Goal: Information Seeking & Learning: Learn about a topic

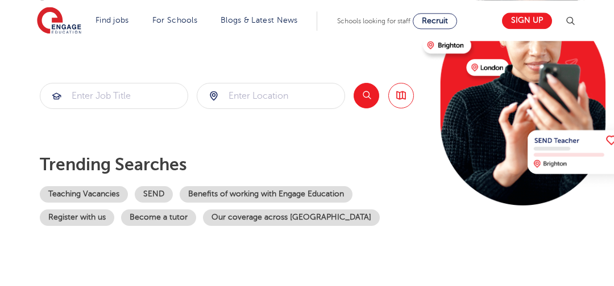
scroll to position [174, 0]
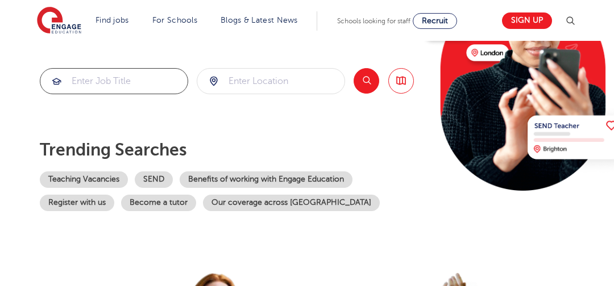
click at [138, 86] on input "search" at bounding box center [113, 81] width 147 height 25
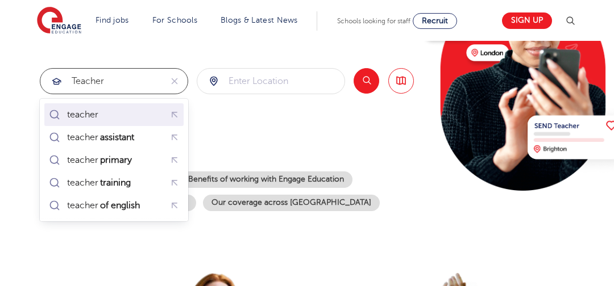
click at [92, 109] on div "teacher" at bounding box center [75, 115] width 56 height 16
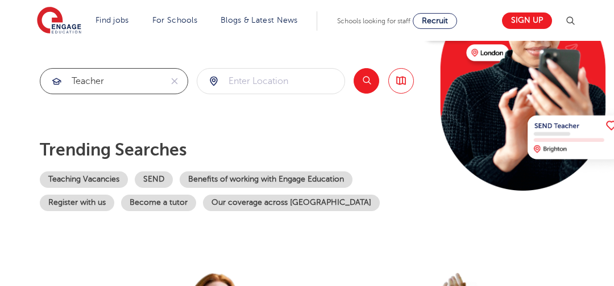
type input "teacher"
click at [261, 75] on input "search" at bounding box center [270, 81] width 147 height 25
click button "Submit" at bounding box center [0, 0] width 0 height 0
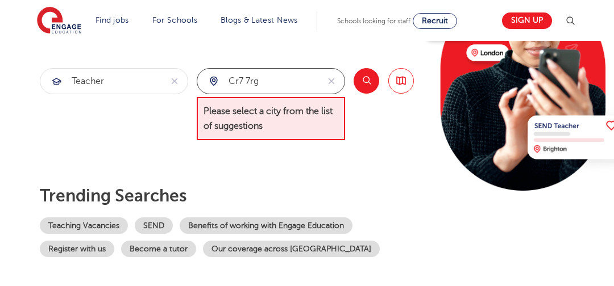
click at [273, 83] on input "cr7 7rg" at bounding box center [257, 81] width 121 height 25
drag, startPoint x: 273, startPoint y: 83, endPoint x: 209, endPoint y: 77, distance: 65.1
click at [209, 77] on input "cr7 7rg" at bounding box center [257, 81] width 121 height 25
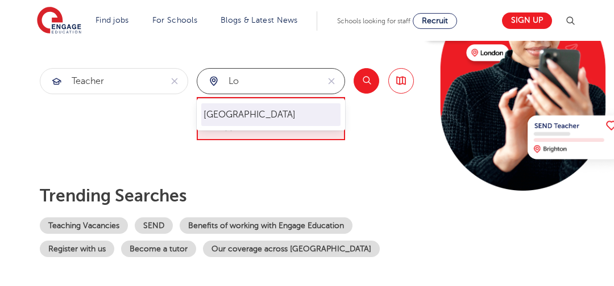
click at [281, 109] on li "[GEOGRAPHIC_DATA]" at bounding box center [270, 114] width 139 height 23
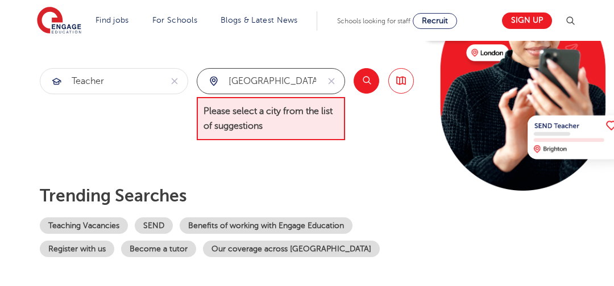
type input "[GEOGRAPHIC_DATA]"
click at [358, 74] on button "Search" at bounding box center [367, 81] width 26 height 26
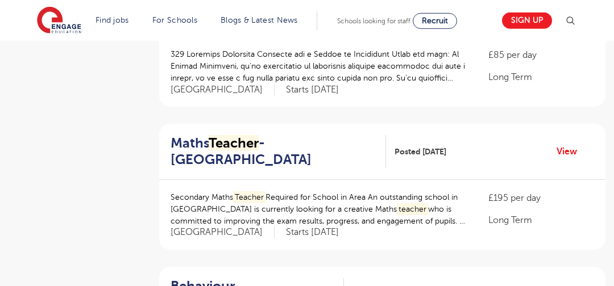
scroll to position [638, 0]
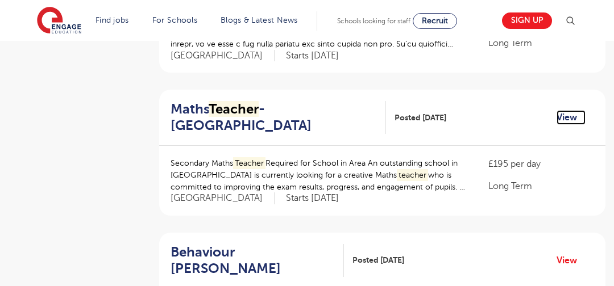
click at [568, 110] on link "View" at bounding box center [570, 117] width 29 height 15
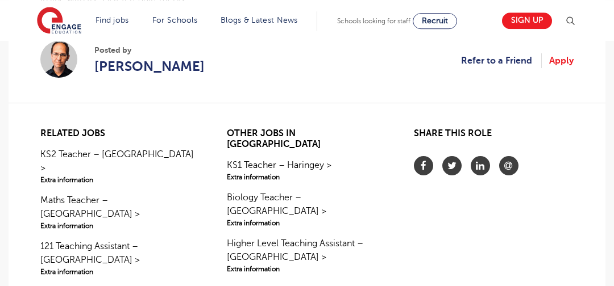
scroll to position [1044, 0]
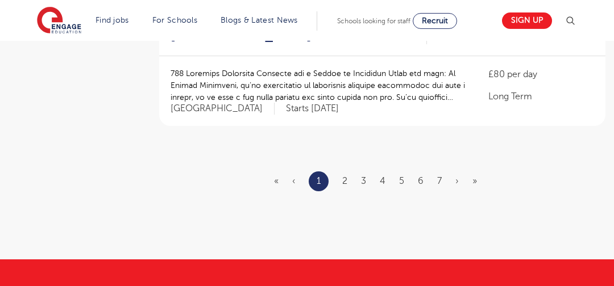
scroll to position [1478, 0]
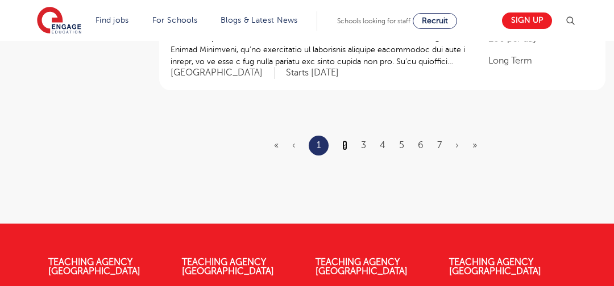
click at [347, 140] on link "2" at bounding box center [344, 145] width 5 height 10
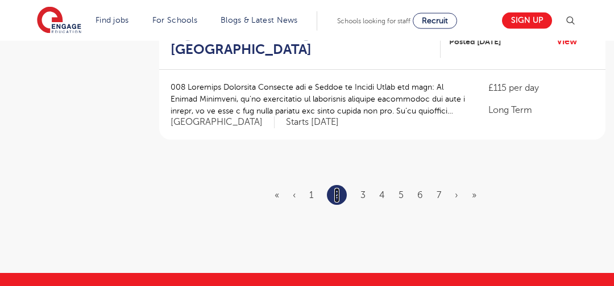
scroll to position [1450, 0]
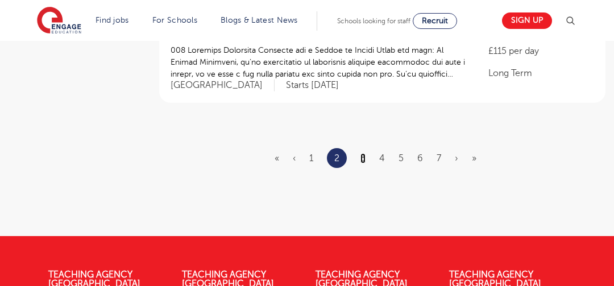
click at [366, 160] on link "3" at bounding box center [362, 158] width 5 height 10
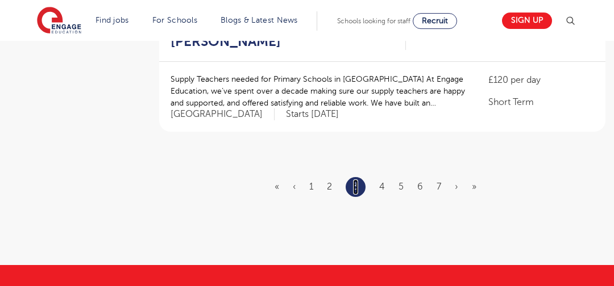
scroll to position [1450, 0]
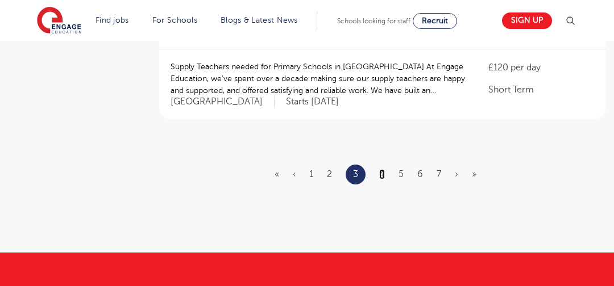
click at [381, 169] on link "4" at bounding box center [382, 174] width 6 height 10
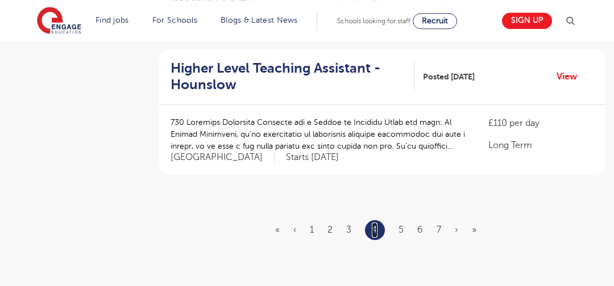
scroll to position [1450, 0]
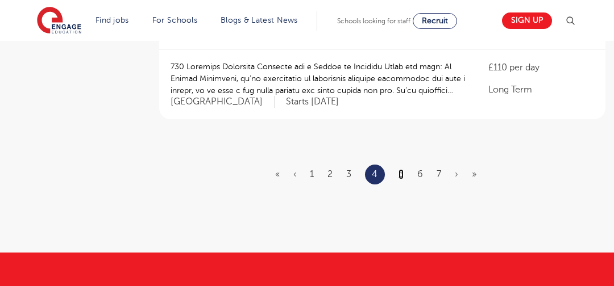
click at [399, 169] on link "5" at bounding box center [400, 174] width 5 height 10
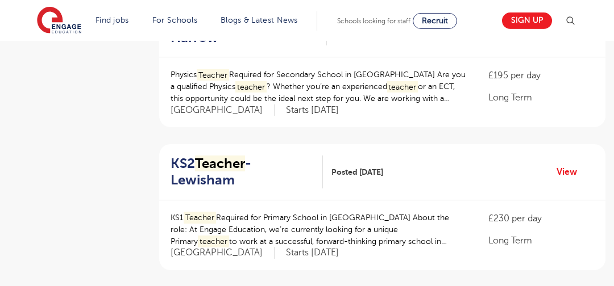
scroll to position [1392, 0]
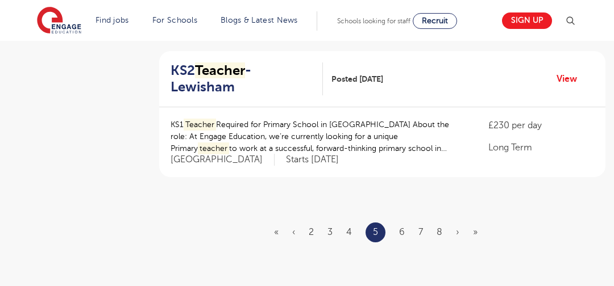
click at [399, 223] on ul "« ‹ 2 3 4 5 6 7 8 › »" at bounding box center [382, 233] width 217 height 20
click at [401, 227] on link "6" at bounding box center [402, 232] width 6 height 10
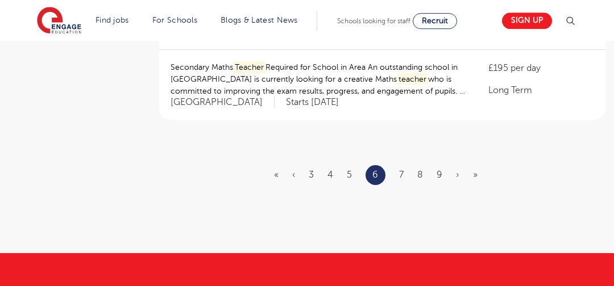
scroll to position [1450, 0]
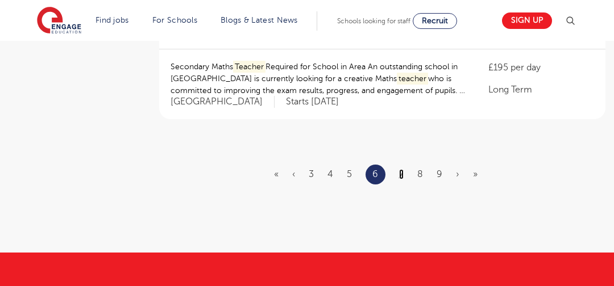
click at [402, 169] on link "7" at bounding box center [401, 174] width 5 height 10
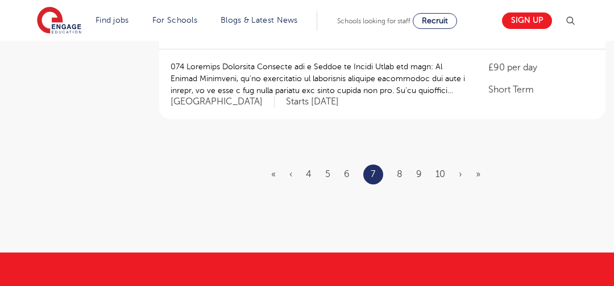
scroll to position [0, 0]
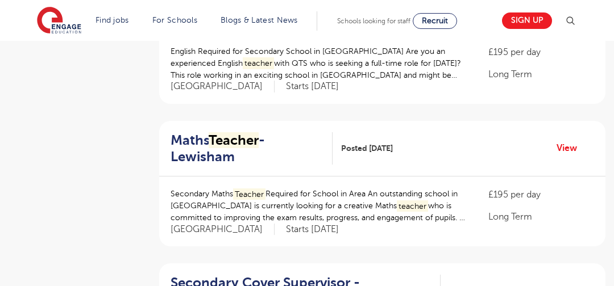
scroll to position [522, 0]
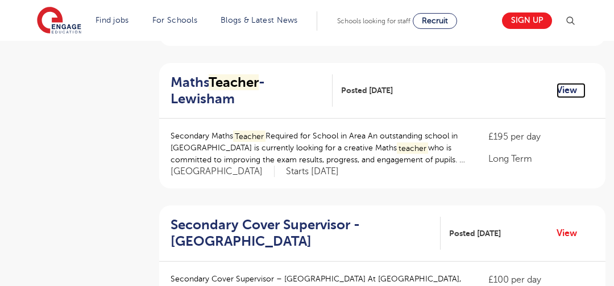
click at [563, 83] on link "View" at bounding box center [570, 90] width 29 height 15
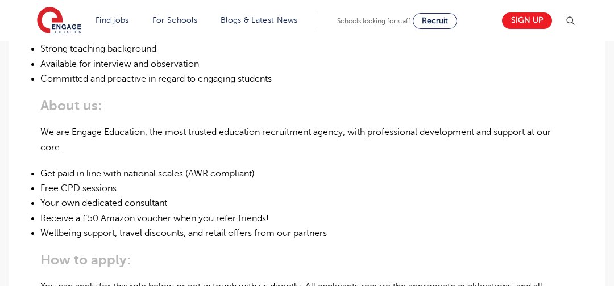
scroll to position [638, 0]
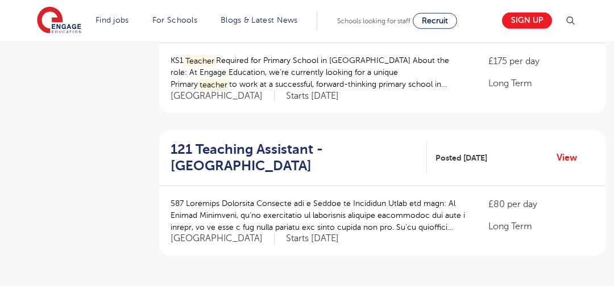
scroll to position [1334, 0]
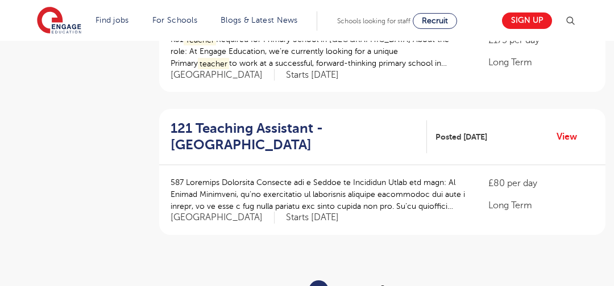
click at [383, 285] on link "4" at bounding box center [383, 290] width 6 height 10
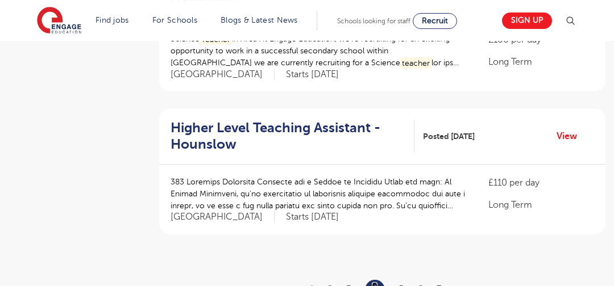
scroll to position [1450, 0]
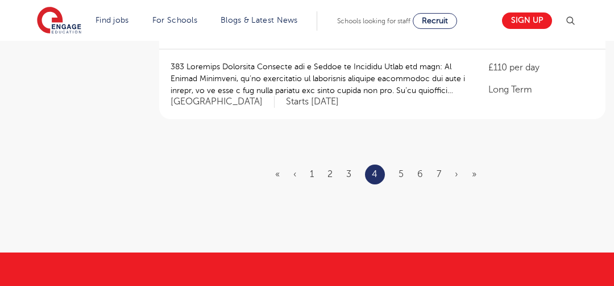
click at [397, 165] on ul "« ‹ 1 2 3 4 5 6 7 › »" at bounding box center [382, 175] width 215 height 20
click at [400, 169] on link "5" at bounding box center [400, 174] width 5 height 10
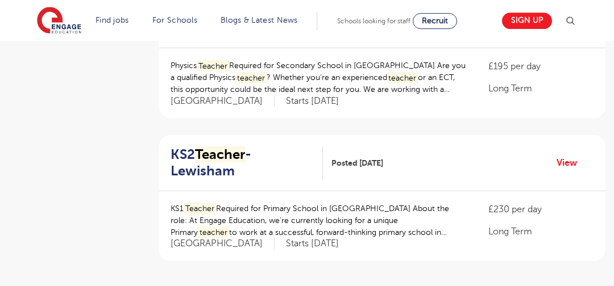
scroll to position [1334, 0]
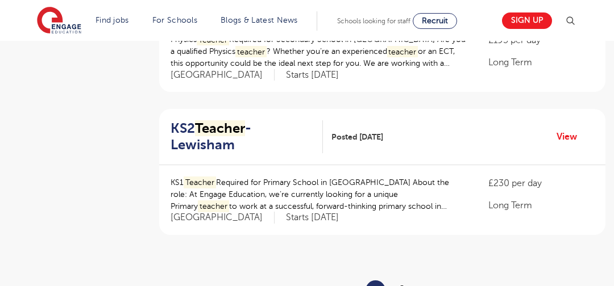
click at [403, 285] on link "6" at bounding box center [402, 290] width 6 height 10
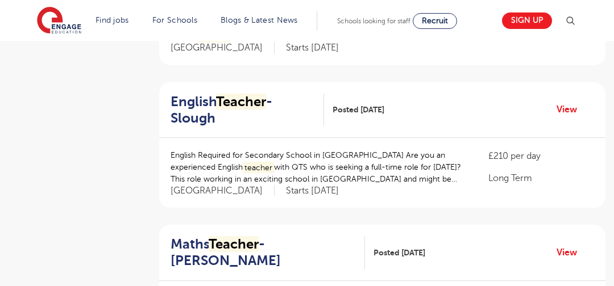
scroll to position [1392, 0]
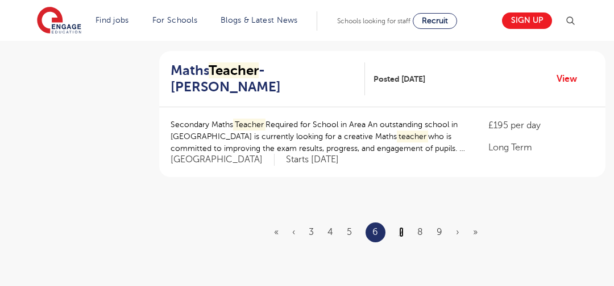
click at [402, 227] on link "7" at bounding box center [401, 232] width 5 height 10
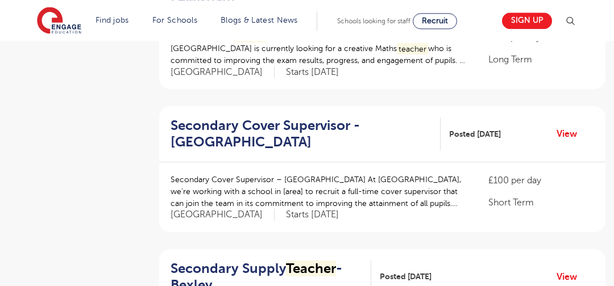
scroll to position [638, 0]
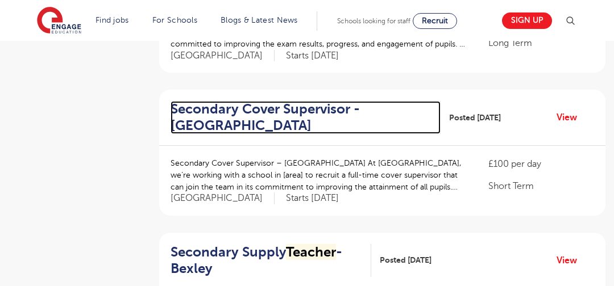
click at [319, 101] on h2 "Secondary Cover Supervisor - Lewisham" at bounding box center [301, 117] width 261 height 33
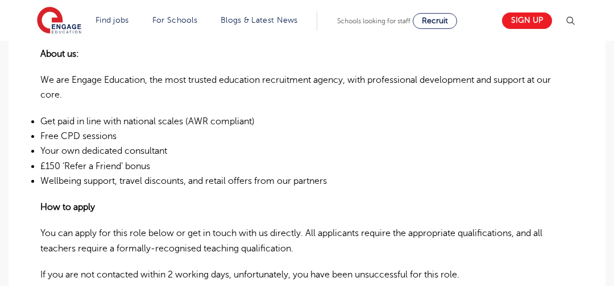
scroll to position [522, 0]
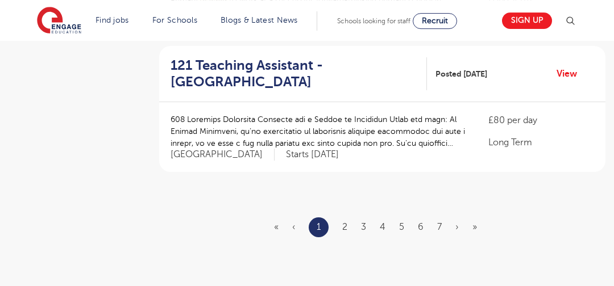
scroll to position [1450, 0]
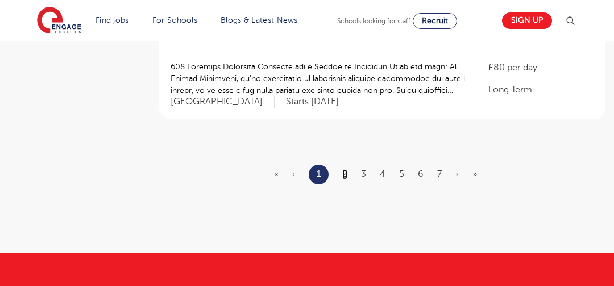
click at [346, 169] on link "2" at bounding box center [344, 174] width 5 height 10
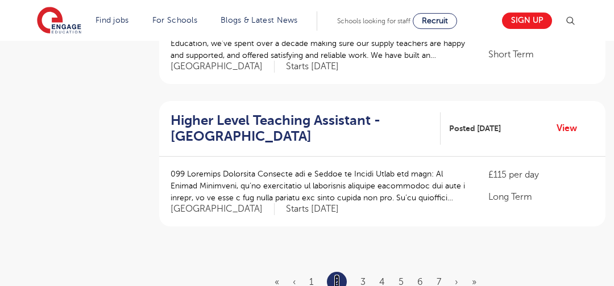
scroll to position [1330, 0]
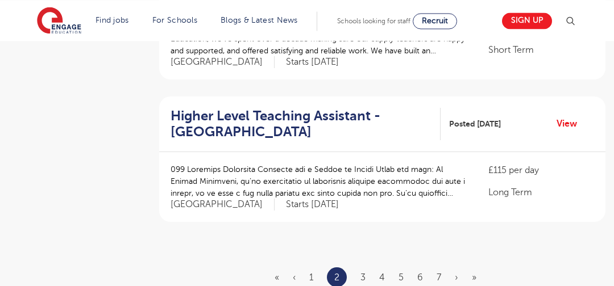
click at [359, 276] on ul "« ‹ 1 2 3 4 5 6 7 › »" at bounding box center [382, 278] width 215 height 20
click at [362, 276] on link "3" at bounding box center [362, 278] width 5 height 10
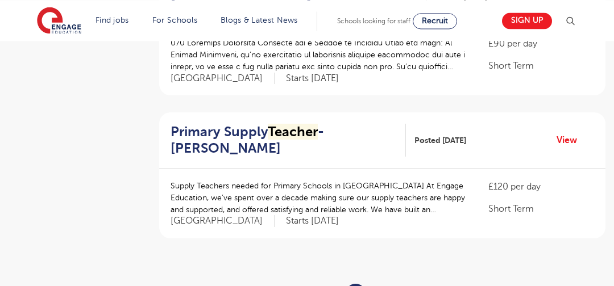
scroll to position [0, 0]
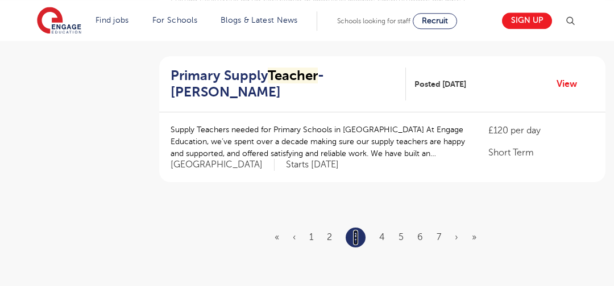
scroll to position [1392, 0]
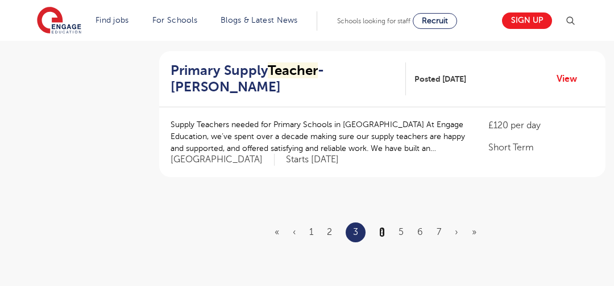
click at [384, 227] on link "4" at bounding box center [382, 232] width 6 height 10
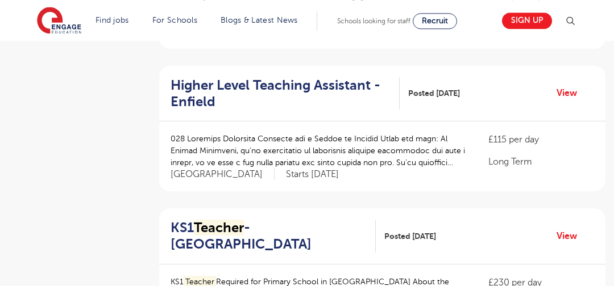
scroll to position [580, 0]
